Goal: Find specific page/section: Find specific page/section

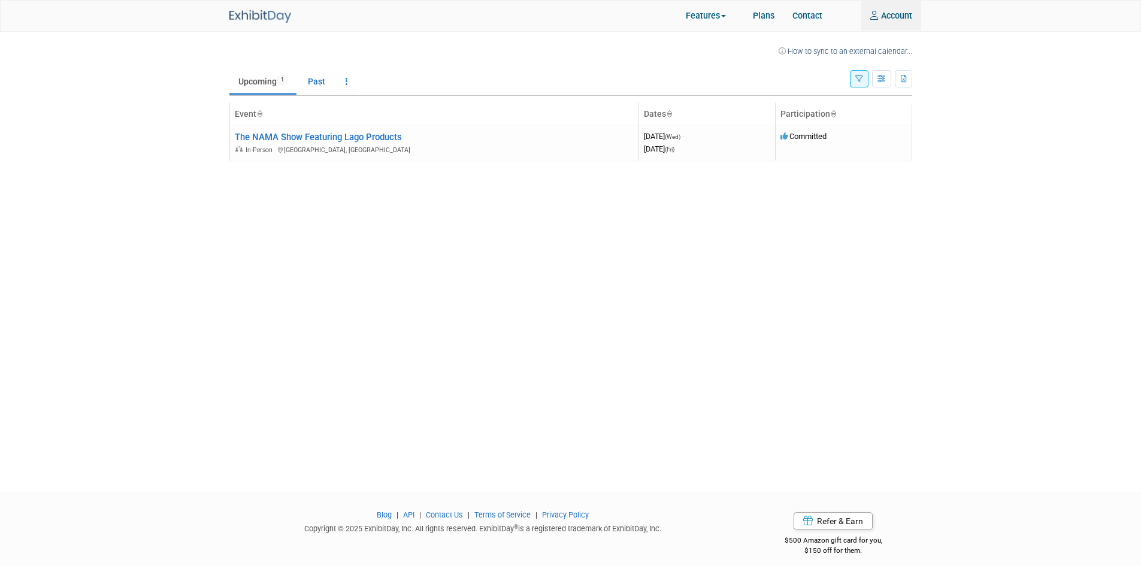
type input "[EMAIL_ADDRESS][DOMAIN_NAME]"
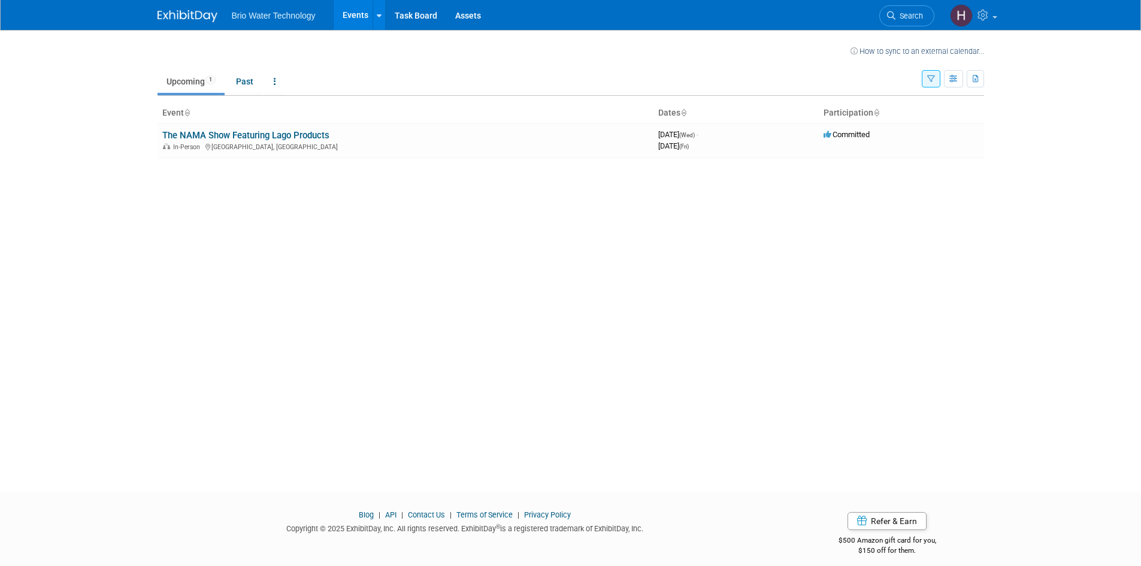
click at [349, 13] on link "Events" at bounding box center [356, 15] width 44 height 30
click at [377, 14] on icon at bounding box center [379, 16] width 5 height 8
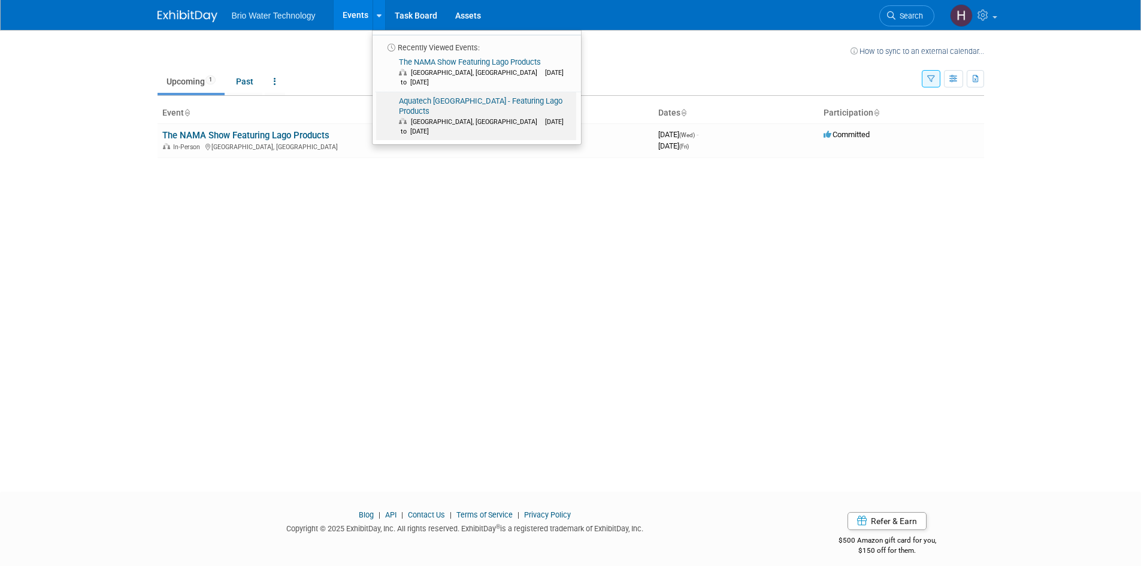
click at [430, 117] on span "Ciudad de México, Mexico Sep 2, 2025 to Sep 4, 2025" at bounding box center [485, 126] width 173 height 19
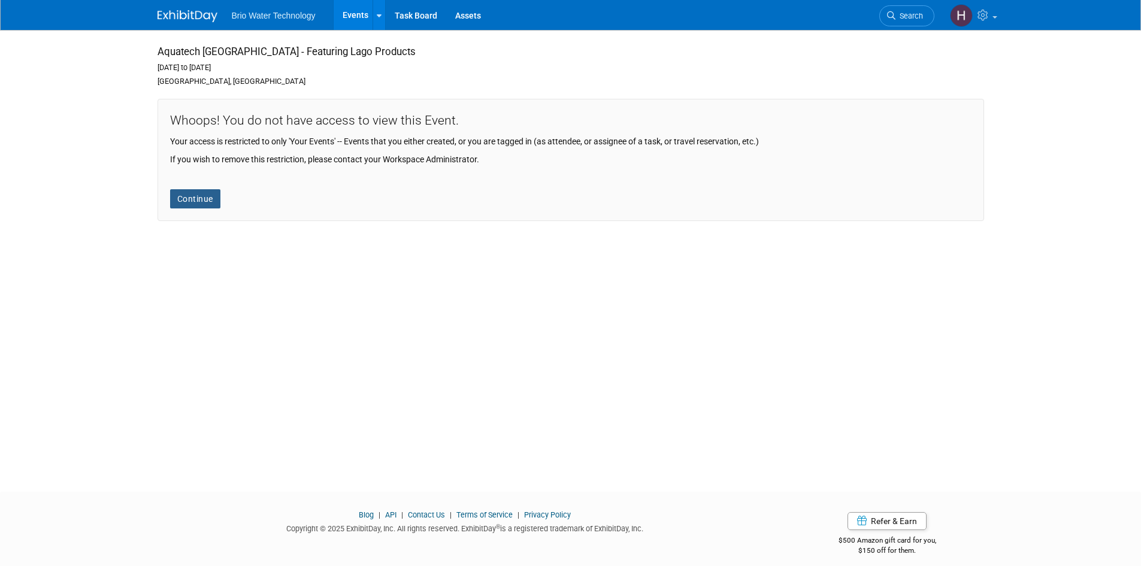
click at [182, 200] on link "Continue" at bounding box center [195, 198] width 50 height 19
